Goal: Contribute content: Contribute content

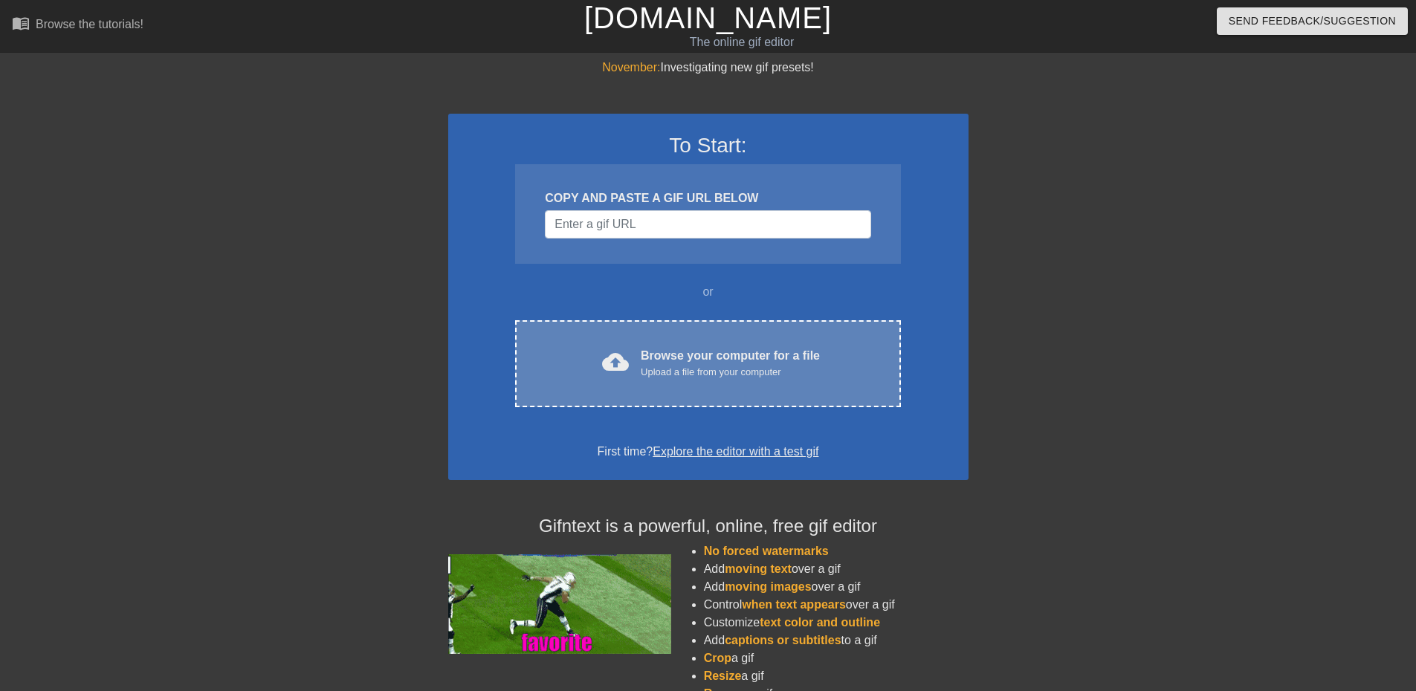
click at [685, 351] on div "Browse your computer for a file Upload a file from your computer" at bounding box center [730, 363] width 179 height 33
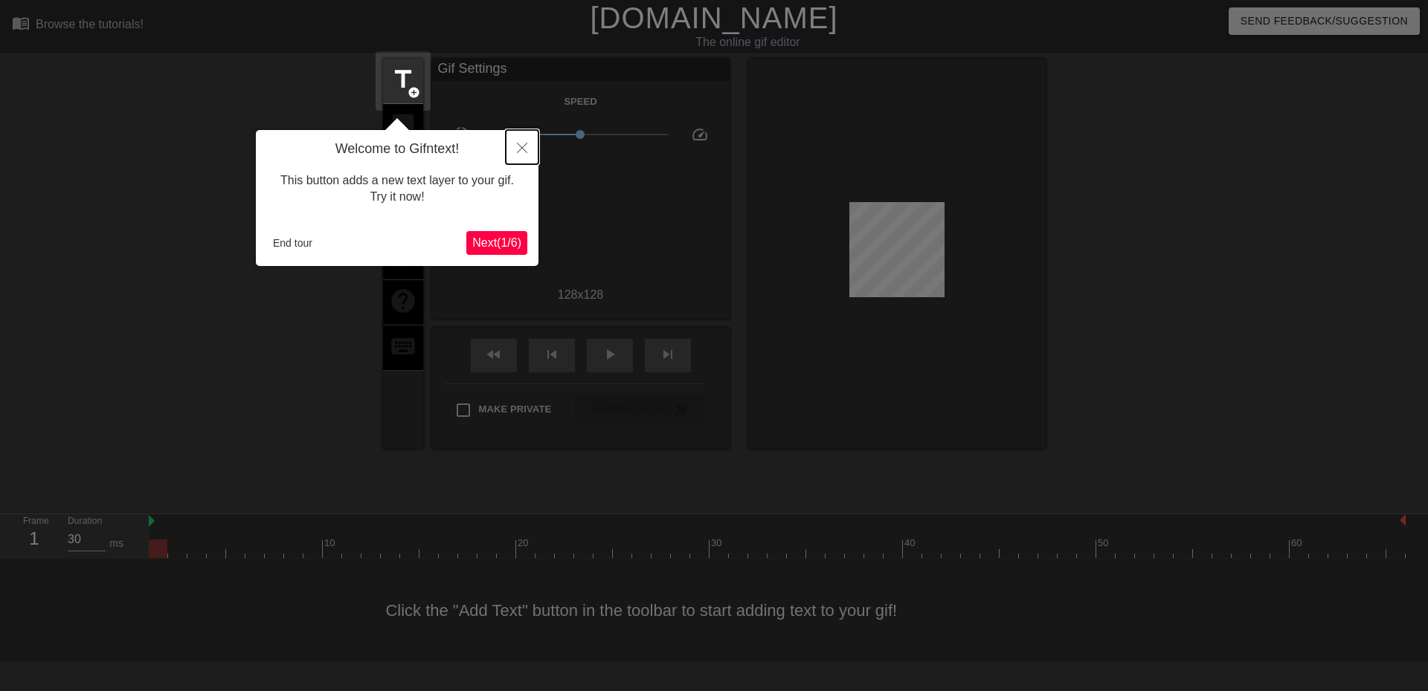
click at [517, 146] on icon "Close" at bounding box center [522, 148] width 10 height 10
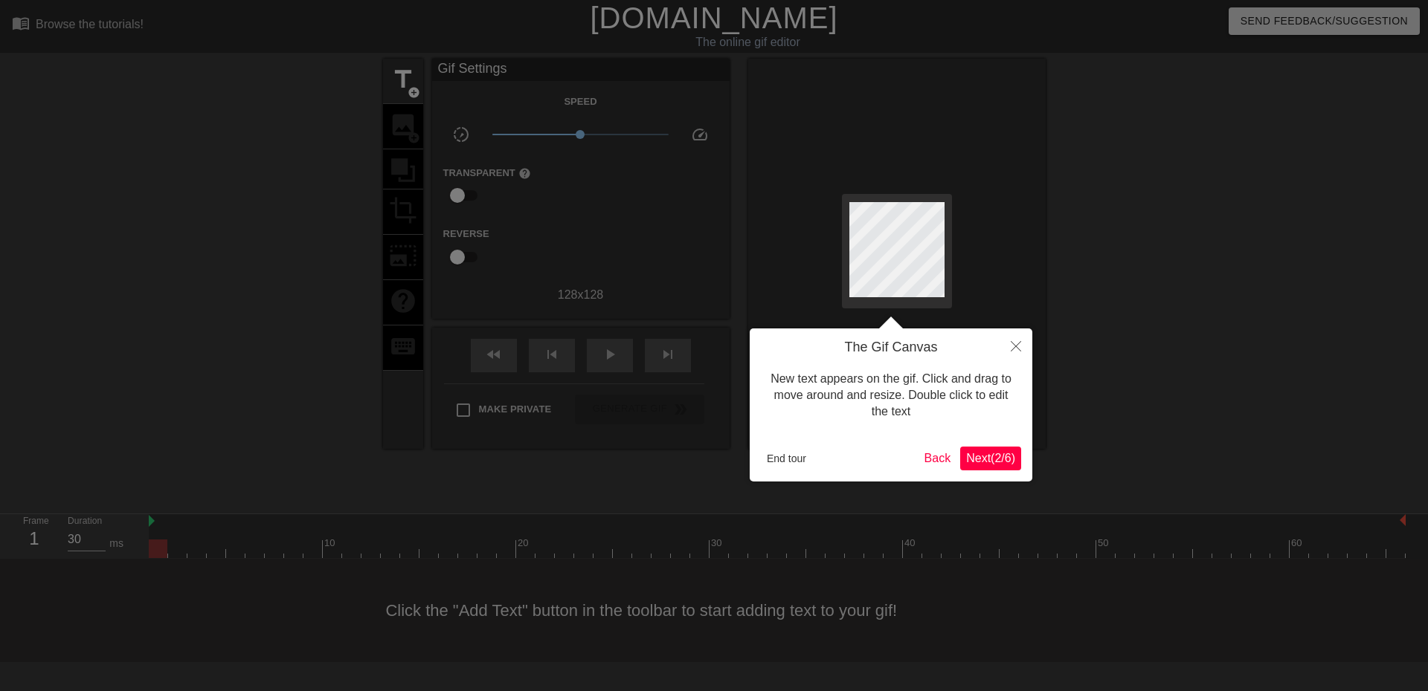
click at [998, 462] on span "Next ( 2 / 6 )" at bounding box center [990, 458] width 49 height 13
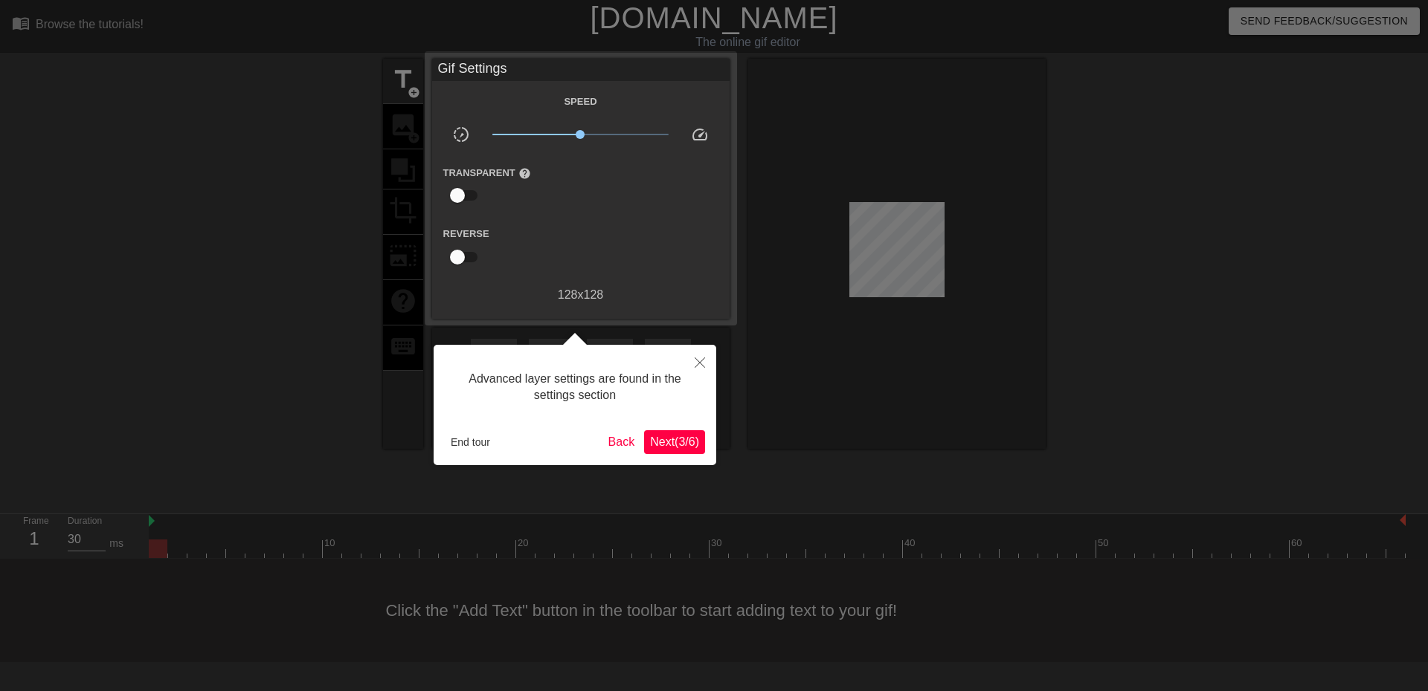
click at [690, 446] on span "Next ( 3 / 6 )" at bounding box center [674, 442] width 49 height 13
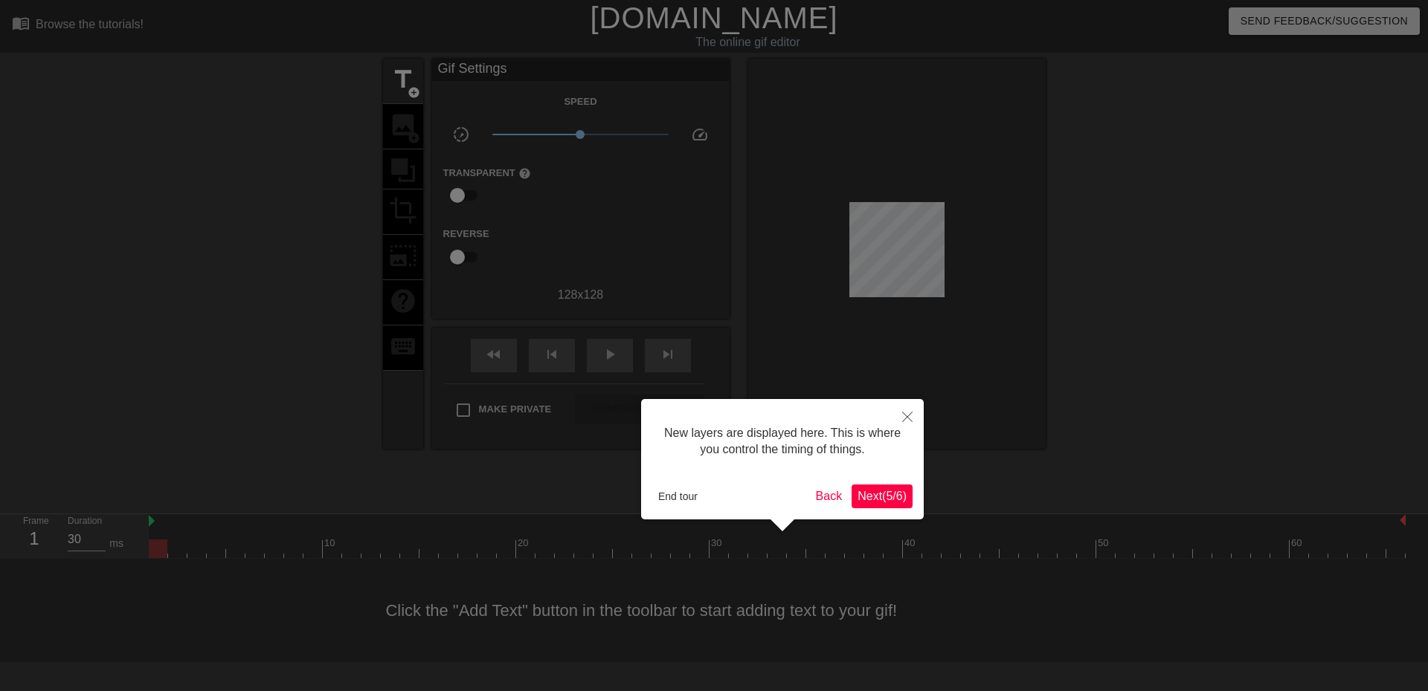
scroll to position [13, 0]
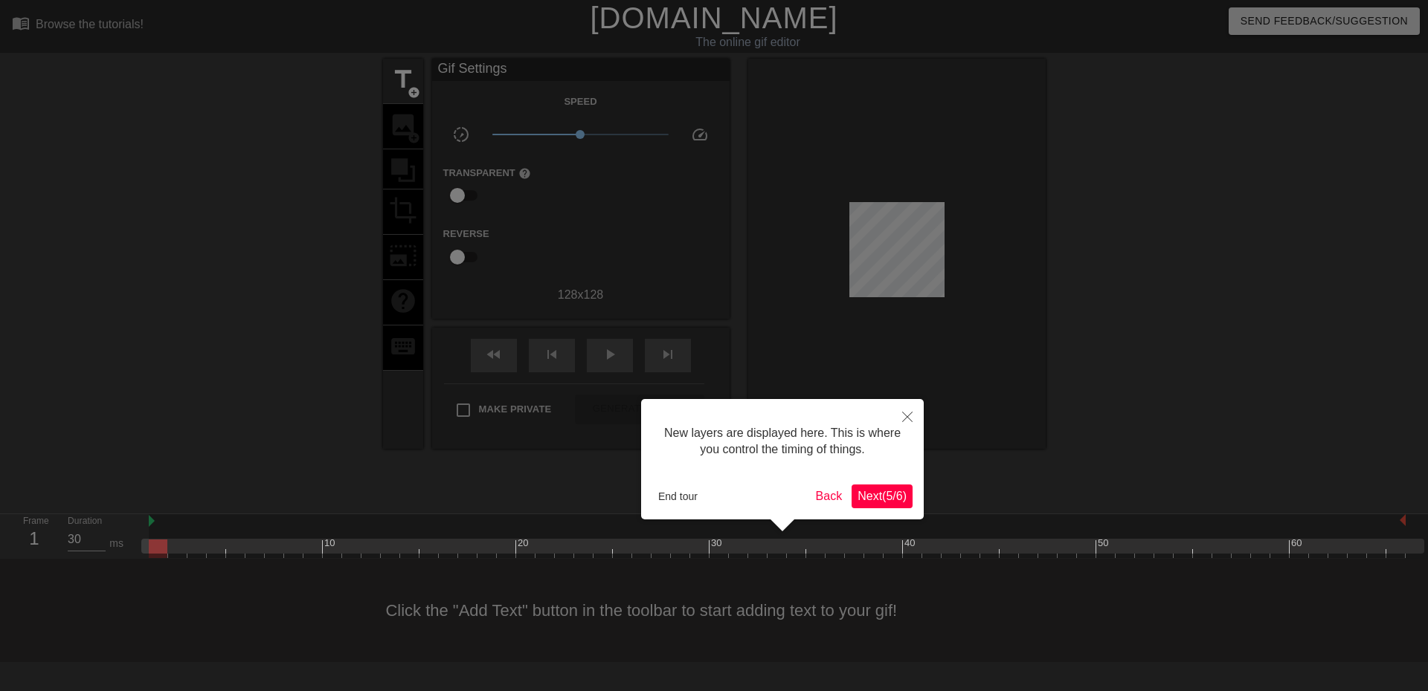
click at [889, 491] on span "Next ( 5 / 6 )" at bounding box center [881, 496] width 49 height 13
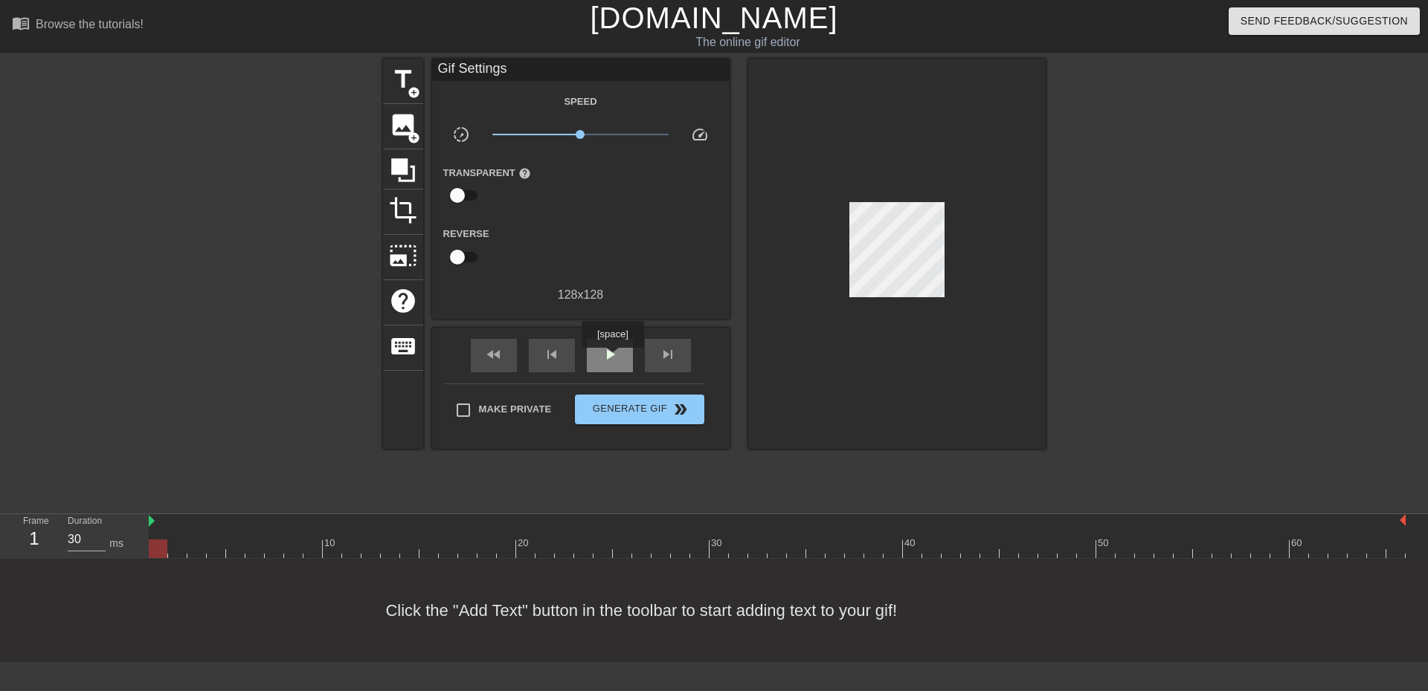
click at [612, 358] on span "play_arrow" at bounding box center [610, 355] width 18 height 18
click at [612, 358] on span "pause" at bounding box center [610, 355] width 18 height 18
click at [413, 135] on span "add_circle" at bounding box center [413, 138] width 13 height 13
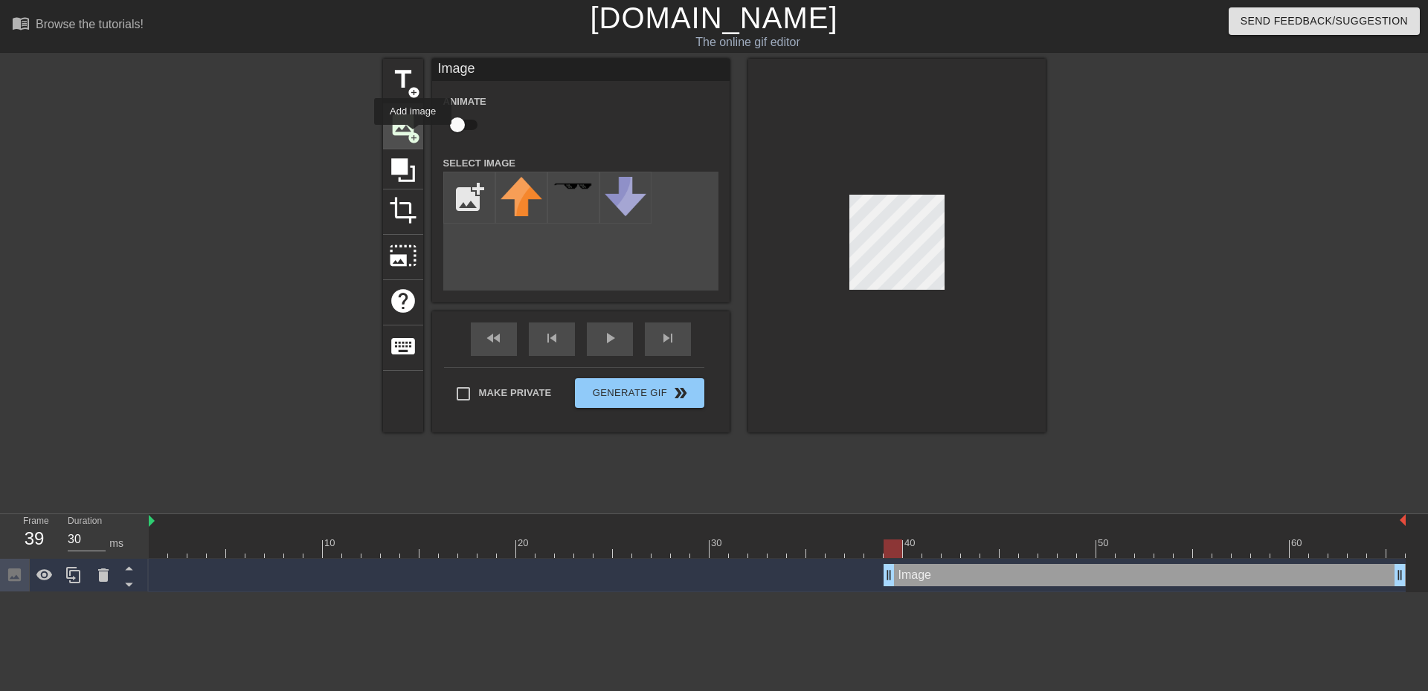
scroll to position [0, 0]
drag, startPoint x: 532, startPoint y: 195, endPoint x: 586, endPoint y: 253, distance: 79.4
click at [586, 253] on div "title add_circle image add_circle crop photo_size_select_large help keyboard Im…" at bounding box center [714, 246] width 662 height 374
click at [470, 194] on input "file" at bounding box center [469, 197] width 51 height 51
type input "C:\fakepath\flower2.png"
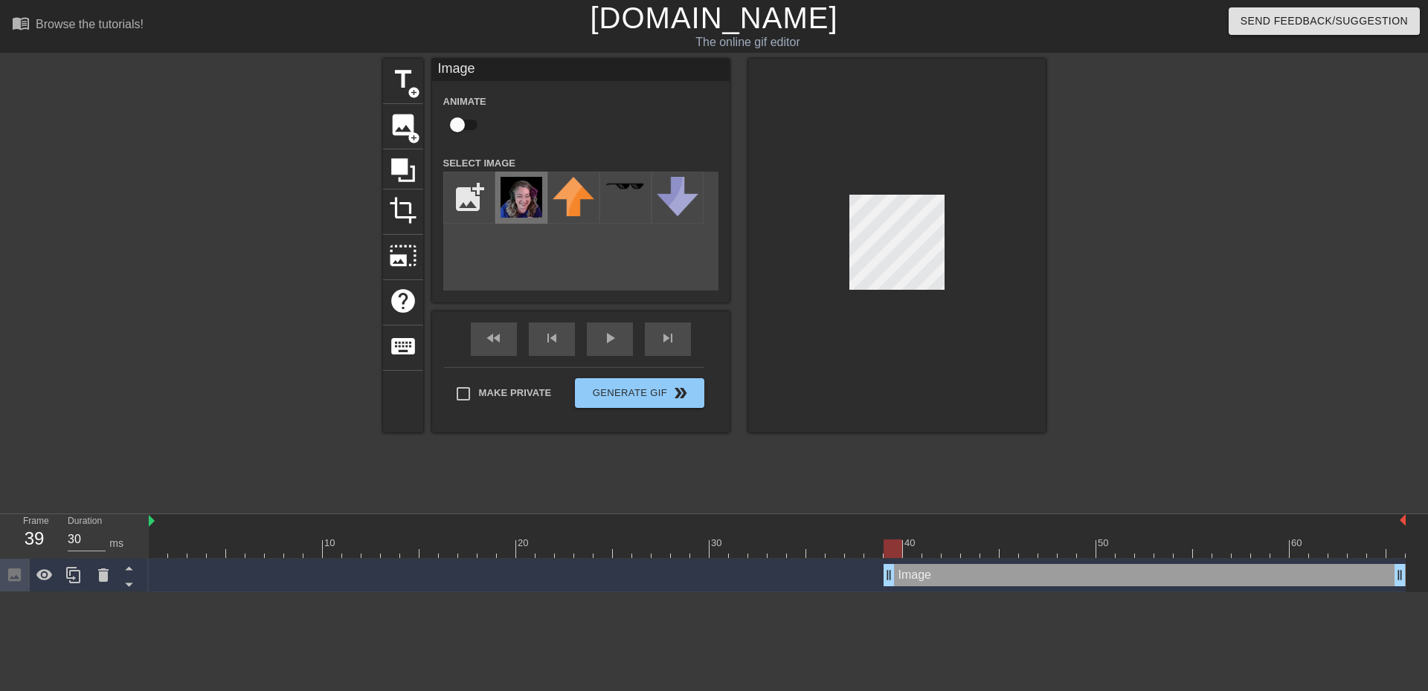
click at [529, 204] on img at bounding box center [521, 197] width 42 height 41
click at [520, 193] on img at bounding box center [521, 197] width 42 height 41
click at [909, 234] on div "title add_circle image add_circle crop photo_size_select_large help keyboard Im…" at bounding box center [714, 246] width 662 height 374
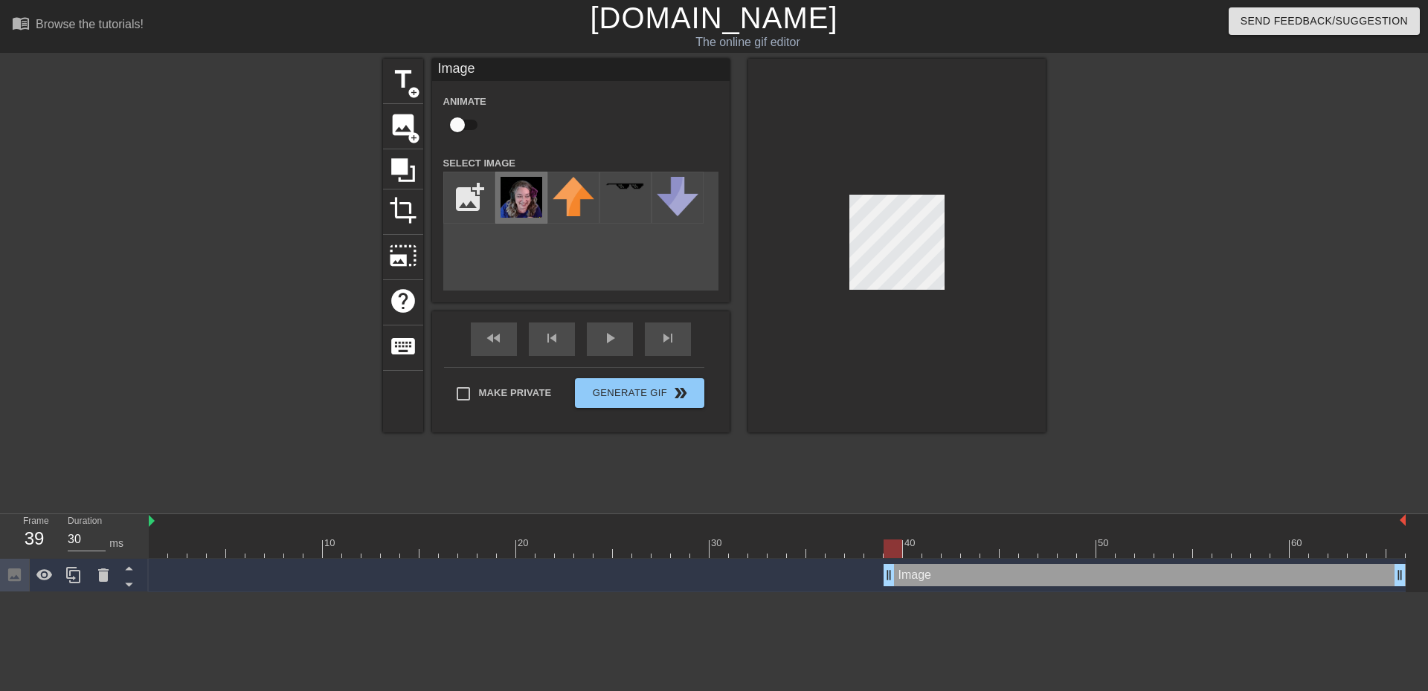
click at [520, 182] on img at bounding box center [521, 197] width 42 height 41
click at [471, 123] on input "checkbox" at bounding box center [457, 125] width 85 height 28
click at [515, 193] on img at bounding box center [521, 197] width 42 height 41
click at [454, 123] on input "checkbox" at bounding box center [471, 125] width 85 height 28
checkbox input "false"
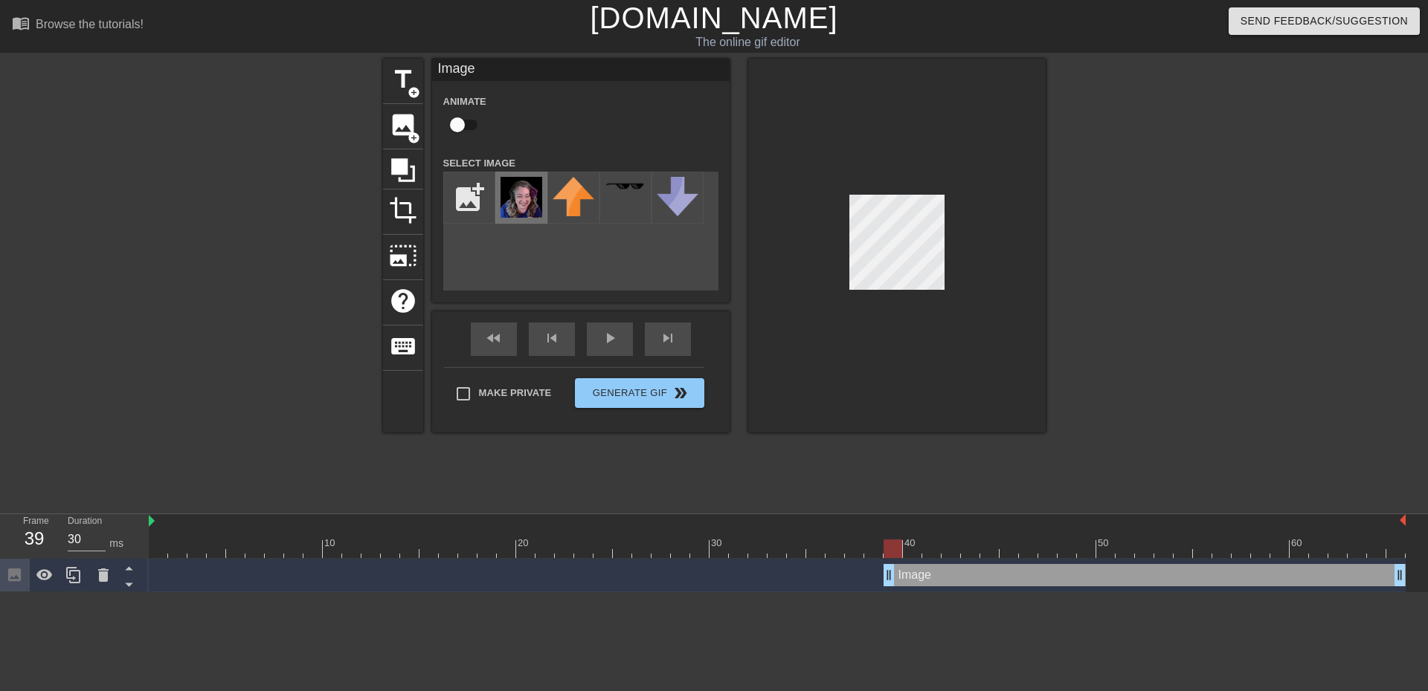
click at [535, 210] on img at bounding box center [521, 197] width 42 height 41
click at [459, 395] on input "Make Private" at bounding box center [463, 393] width 31 height 31
checkbox input "true"
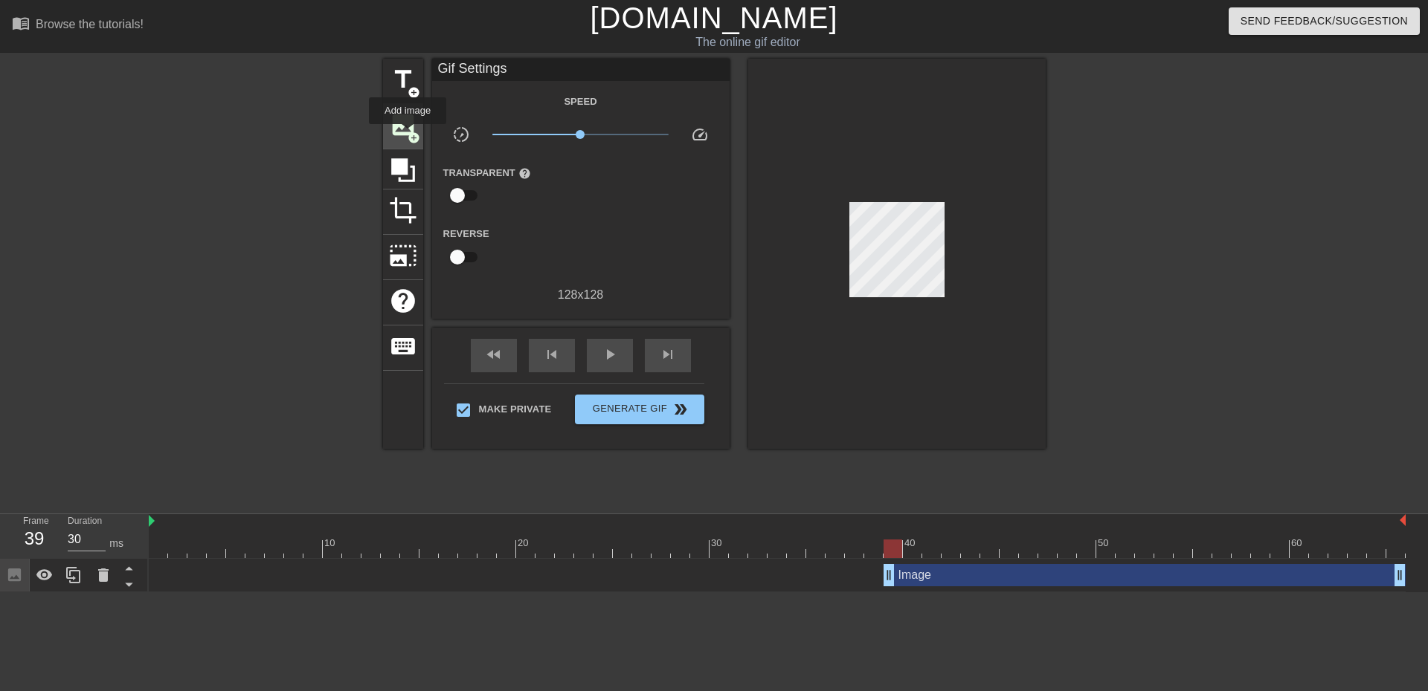
click at [407, 135] on span "add_circle" at bounding box center [413, 138] width 13 height 13
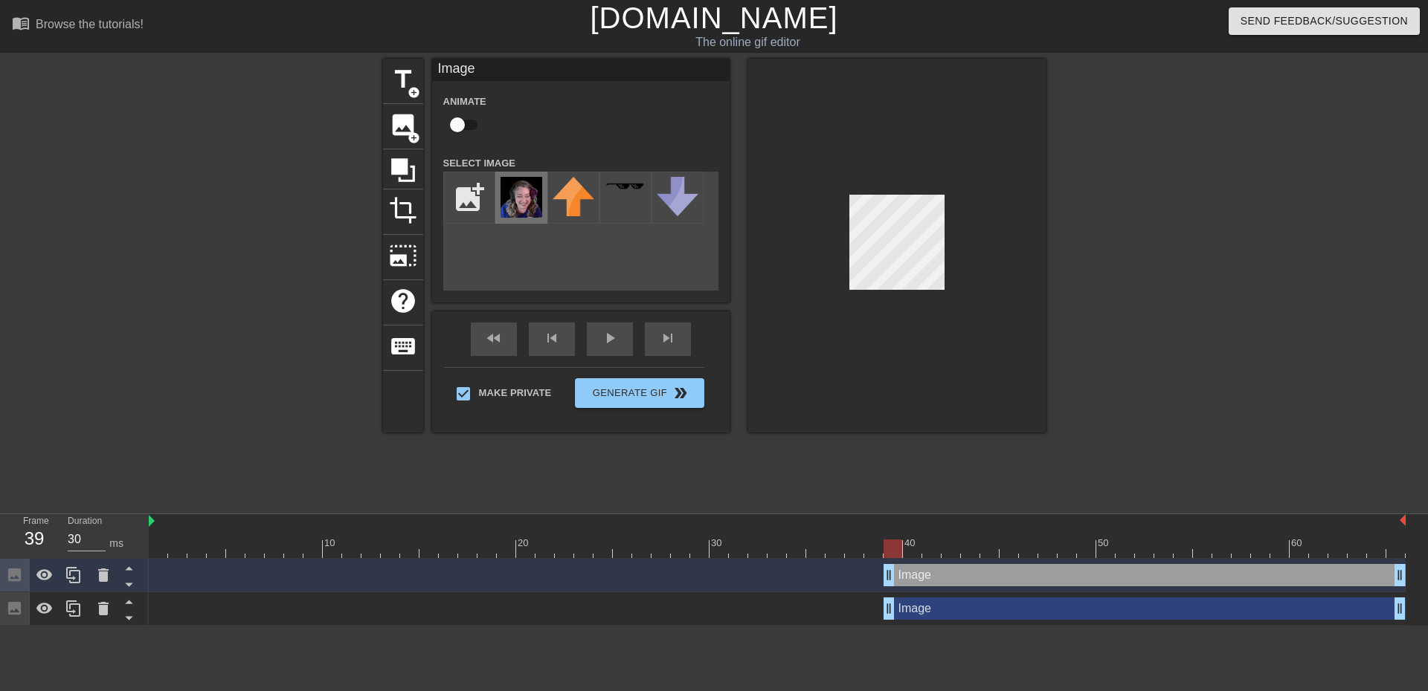
click at [525, 204] on img at bounding box center [521, 197] width 42 height 41
click at [841, 259] on div at bounding box center [896, 246] width 297 height 374
click at [539, 229] on div "title add_circle image add_circle crop photo_size_select_large help keyboard Im…" at bounding box center [714, 246] width 662 height 374
